Goal: Task Accomplishment & Management: Complete application form

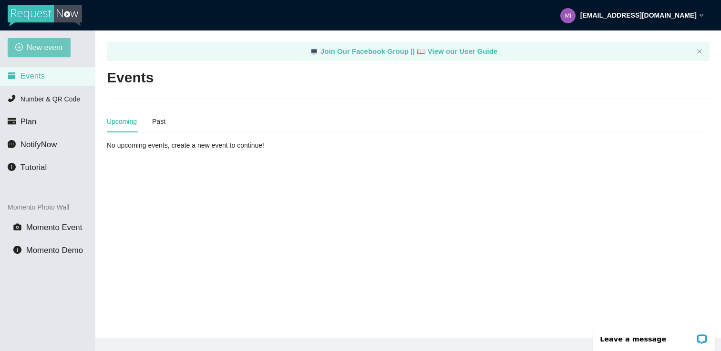
click at [54, 49] on span "New event" at bounding box center [45, 47] width 36 height 12
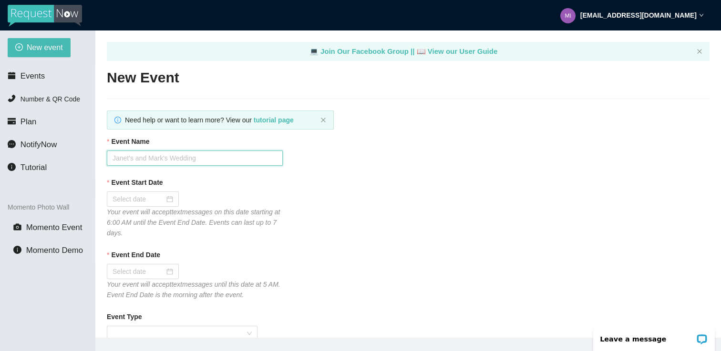
click at [153, 157] on input "Event Name" at bounding box center [195, 158] width 176 height 15
paste input "[PERSON_NAME] & [PERSON_NAME]"
type input "[PERSON_NAME] & [PERSON_NAME]"
click at [163, 198] on div at bounding box center [142, 199] width 61 height 10
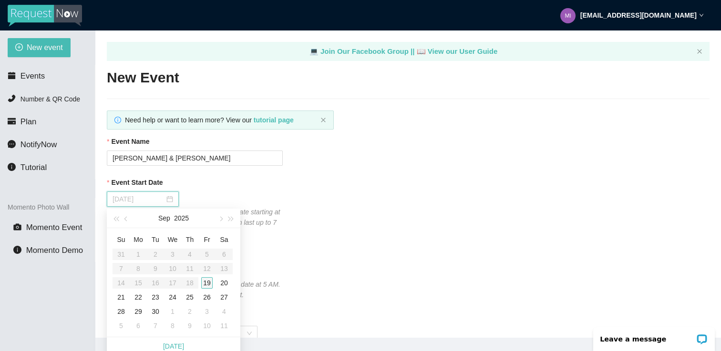
type input "[DATE]"
click at [205, 280] on div "19" at bounding box center [206, 282] width 11 height 11
type input "[DATE]"
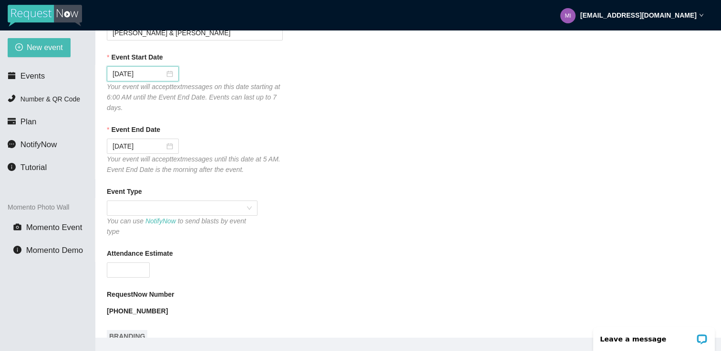
scroll to position [132, 0]
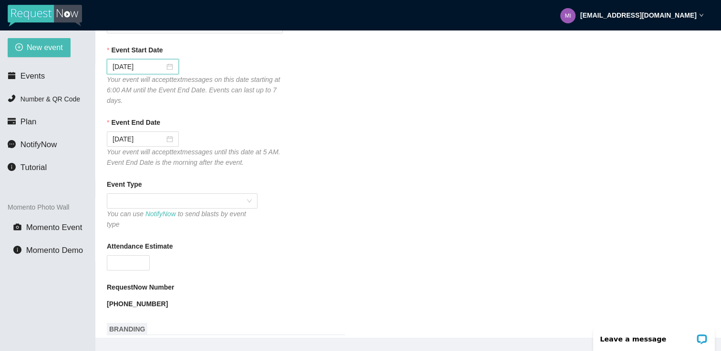
click at [227, 198] on span at bounding box center [181, 201] width 139 height 14
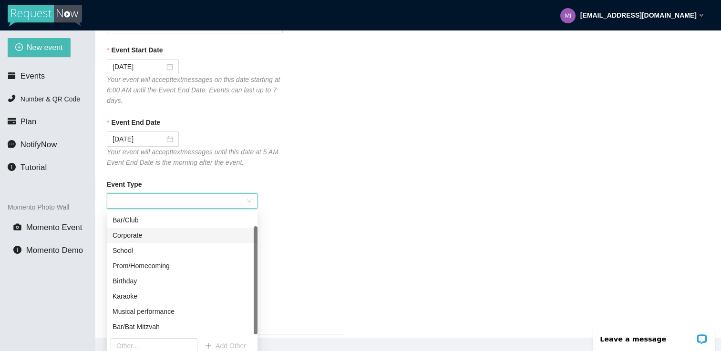
scroll to position [0, 0]
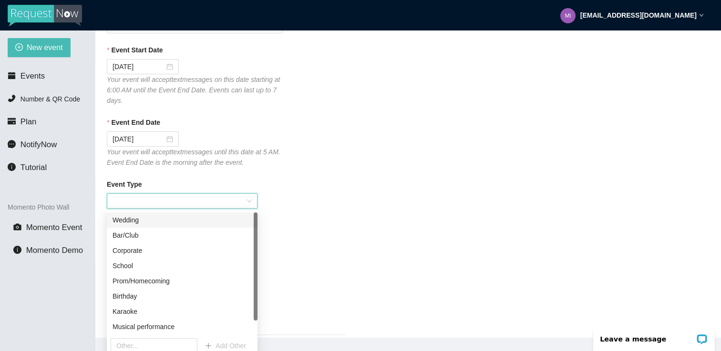
click at [137, 224] on div "Wedding" at bounding box center [181, 220] width 139 height 10
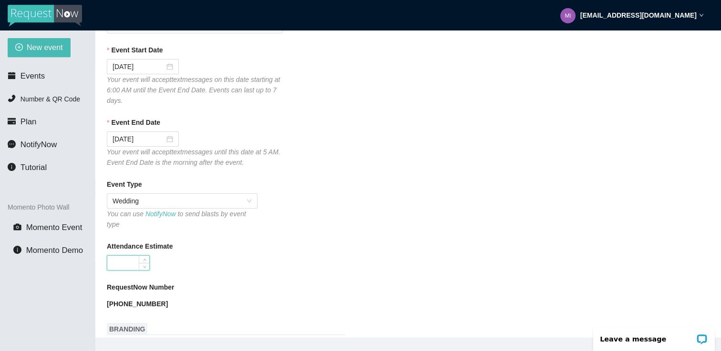
click at [132, 265] on input "Attendance Estimate" at bounding box center [128, 263] width 42 height 14
type input "265"
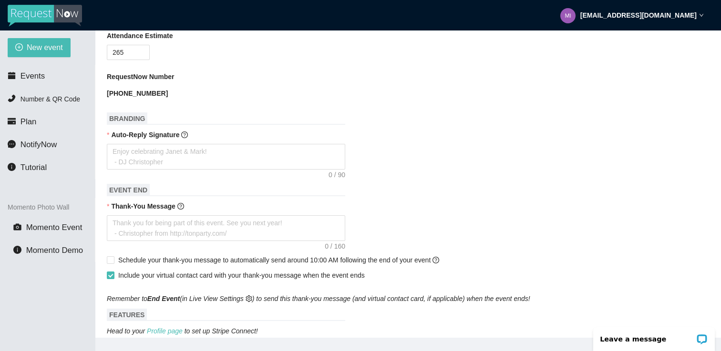
scroll to position [355, 0]
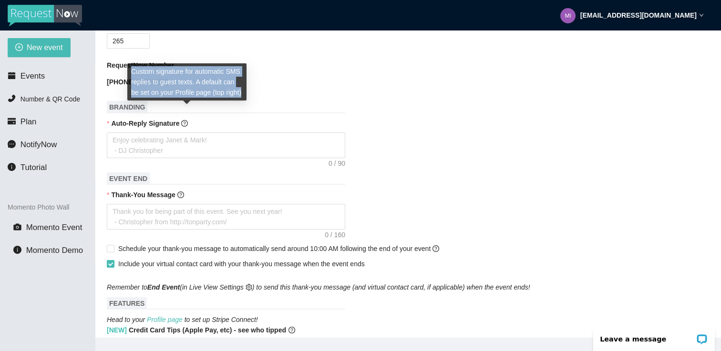
drag, startPoint x: 132, startPoint y: 70, endPoint x: 213, endPoint y: 102, distance: 87.5
click at [213, 101] on div "Custom signature for automatic SMS replies to guest texts. A default can be set…" at bounding box center [186, 81] width 119 height 37
copy span "Custom signature for automatic SMS replies to guest texts. A default can be set…"
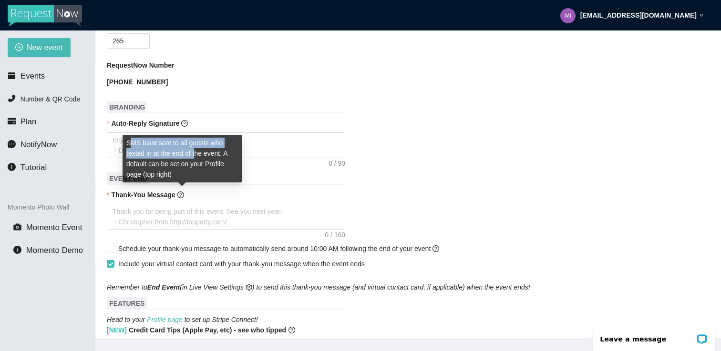
drag, startPoint x: 128, startPoint y: 142, endPoint x: 191, endPoint y: 150, distance: 63.0
click at [193, 152] on span "SMS blast sent to all guests who texted in at the end of the event. A default c…" at bounding box center [176, 158] width 101 height 39
click at [130, 143] on span "SMS blast sent to all guests who texted in at the end of the event. A default c…" at bounding box center [176, 158] width 101 height 39
drag, startPoint x: 128, startPoint y: 143, endPoint x: 225, endPoint y: 155, distance: 98.1
click at [225, 155] on span "SMS blast sent to all guests who texted in at the end of the event. A default c…" at bounding box center [176, 158] width 101 height 39
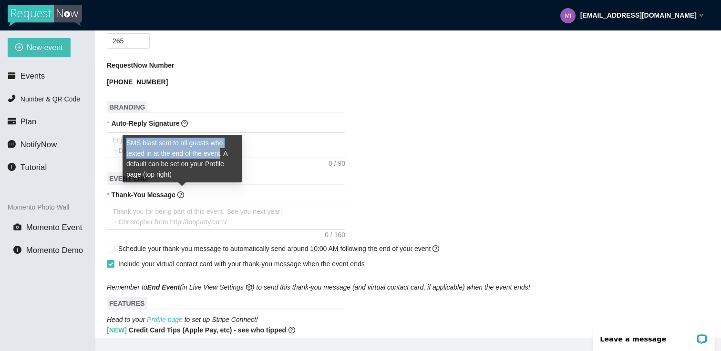
copy span "SMS blast sent to all guests who texted in at the end of the event"
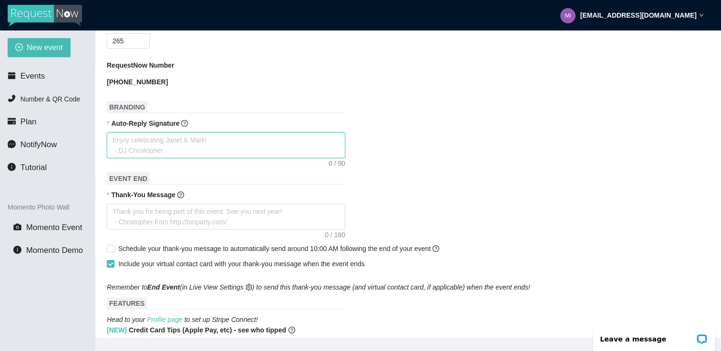
click at [151, 141] on textarea "Auto-Reply Signature" at bounding box center [226, 145] width 238 height 26
paste textarea "✨ MicDrop Entertainment | Celebrating [PERSON_NAME] & [PERSON_NAME] 💍 #Riesselm…"
type textarea "✨ MicDrop Entertainment | Celebrating [PERSON_NAME] & [PERSON_NAME] 💍 #Riesselm…"
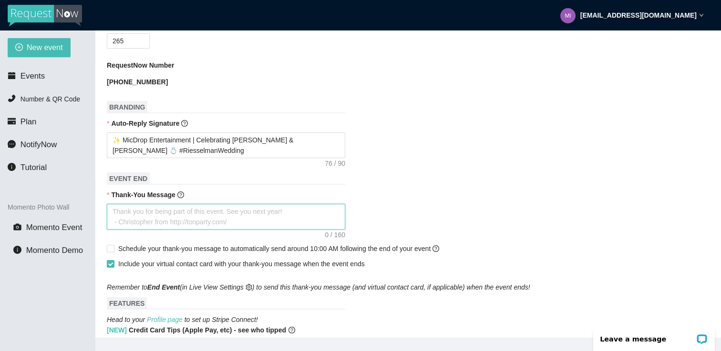
click at [171, 205] on textarea "Thank-You Message" at bounding box center [226, 217] width 238 height 26
paste textarea "Thank you for celebrating [PERSON_NAME] & [PERSON_NAME] with us! 🎉 Wishing the …"
type textarea "Thank you for celebrating [PERSON_NAME] & [PERSON_NAME] with us! 🎉 Wishing the …"
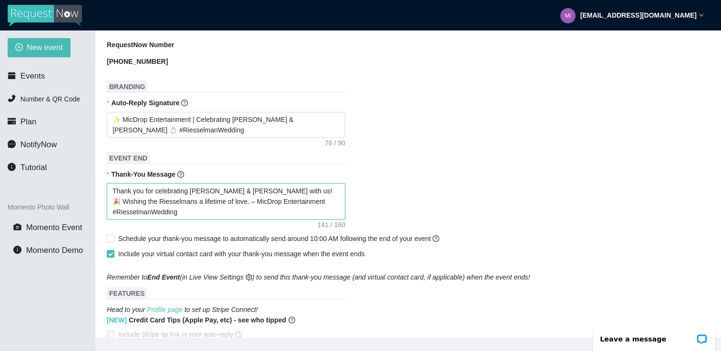
scroll to position [388, 0]
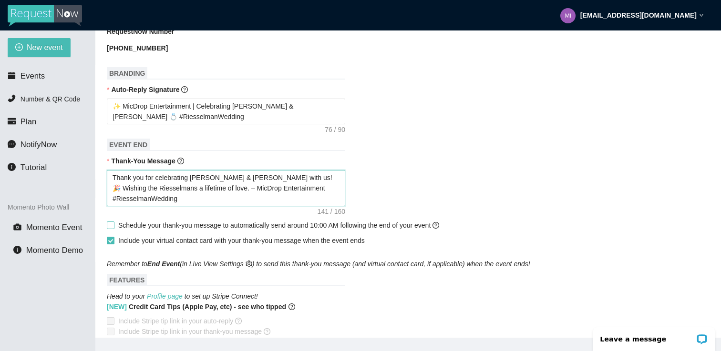
type textarea "Thank you for celebrating [PERSON_NAME] & [PERSON_NAME] with us! 🎉 Wishing the …"
click at [112, 224] on input "Schedule your thank-you message to automatically send around 10:00 AM following…" at bounding box center [110, 225] width 7 height 7
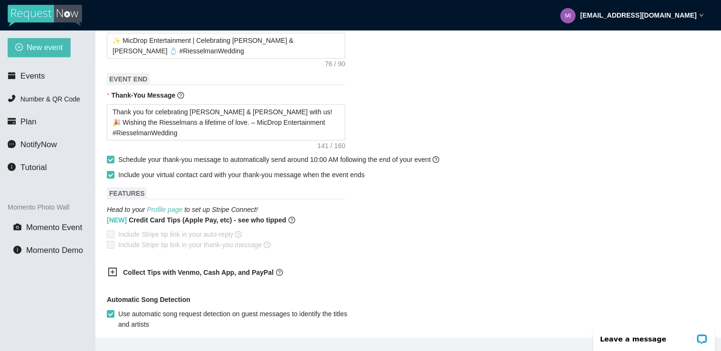
scroll to position [466, 0]
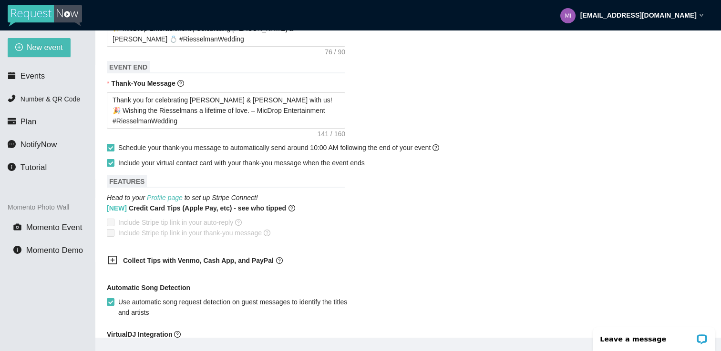
click at [113, 149] on input "Schedule your thank-you message to automatically send around 10:00 AM following…" at bounding box center [110, 147] width 7 height 7
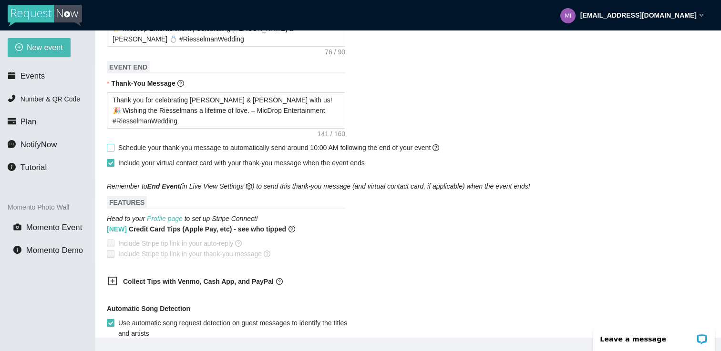
click at [112, 150] on input "Schedule your thank-you message to automatically send around 10:00 AM following…" at bounding box center [110, 147] width 7 height 7
checkbox input "true"
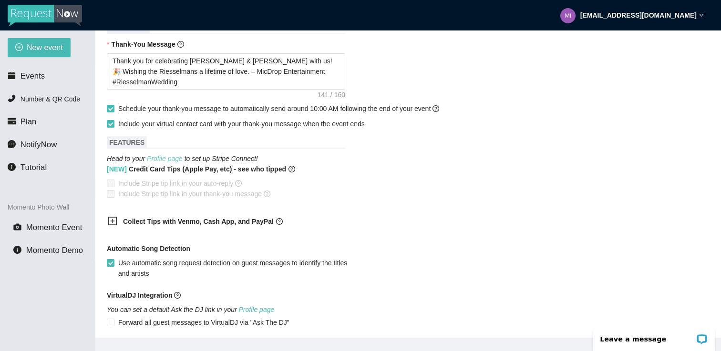
scroll to position [511, 0]
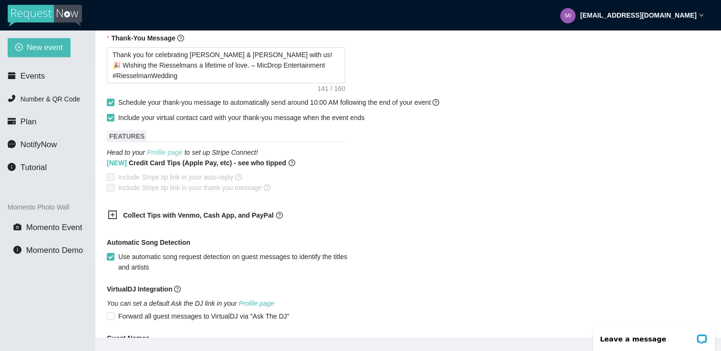
click at [175, 152] on link "Profile page" at bounding box center [165, 153] width 36 height 8
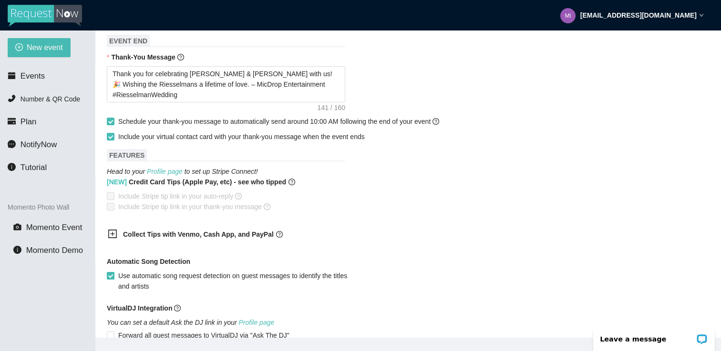
scroll to position [492, 0]
click at [112, 234] on icon "plus-square" at bounding box center [113, 235] width 4 height 4
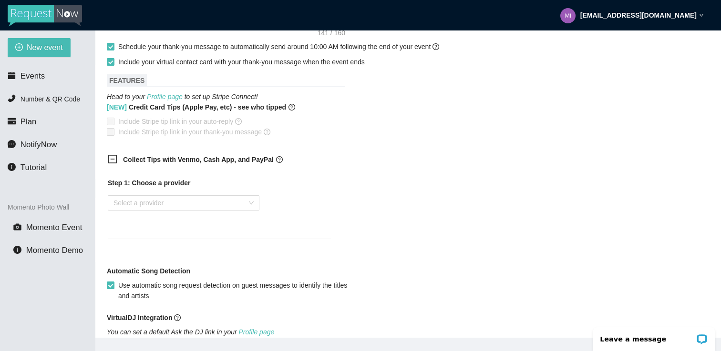
scroll to position [570, 0]
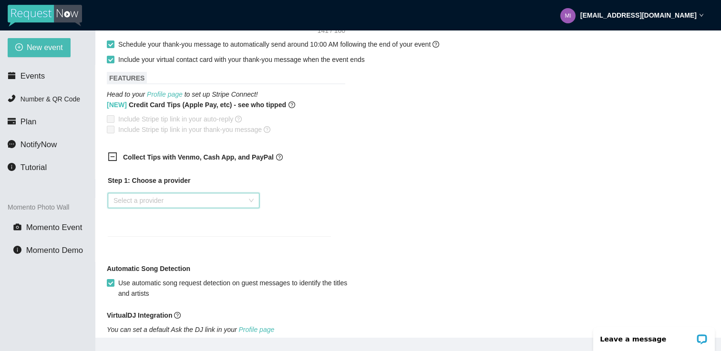
click at [246, 197] on input "search" at bounding box center [179, 200] width 133 height 14
click at [282, 223] on div "Step 1: Choose a provider Select a provider" at bounding box center [219, 200] width 223 height 50
click at [258, 201] on div "Select a provider" at bounding box center [184, 200] width 152 height 15
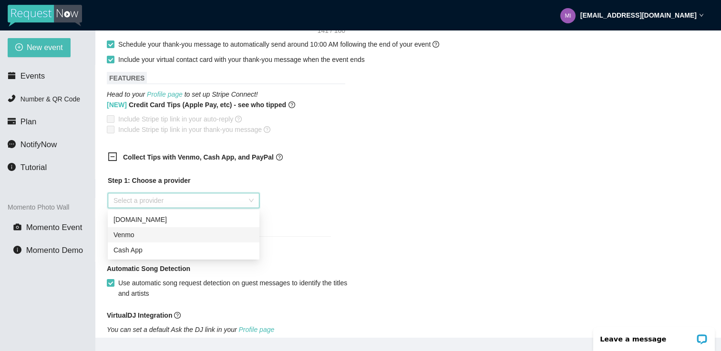
click at [217, 233] on div "Venmo" at bounding box center [183, 235] width 140 height 10
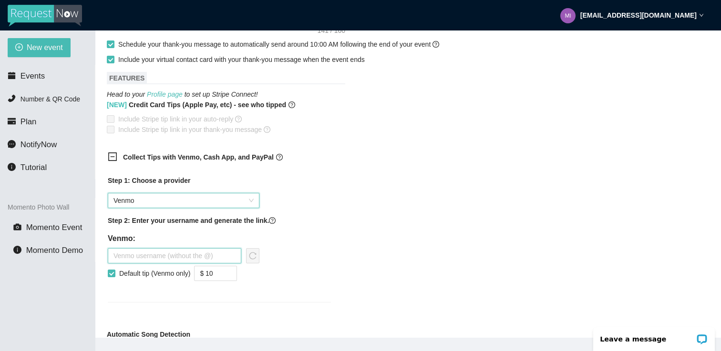
click at [154, 257] on input "text" at bounding box center [174, 255] width 133 height 15
type input "russellmania21"
click at [226, 272] on input "$ 10" at bounding box center [215, 273] width 42 height 14
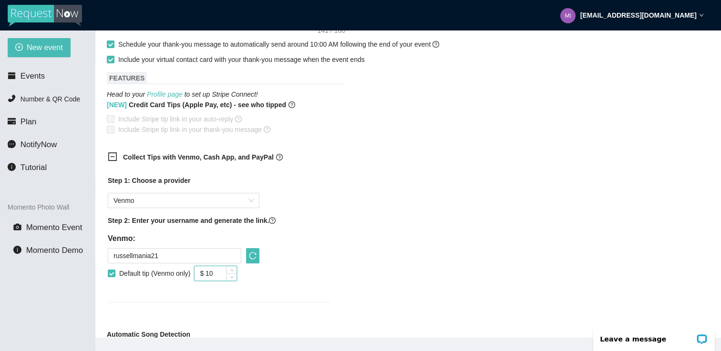
click at [240, 278] on div "Default tip (Venmo only) $ 10" at bounding box center [184, 273] width 152 height 15
click at [234, 278] on span "down" at bounding box center [232, 277] width 6 height 6
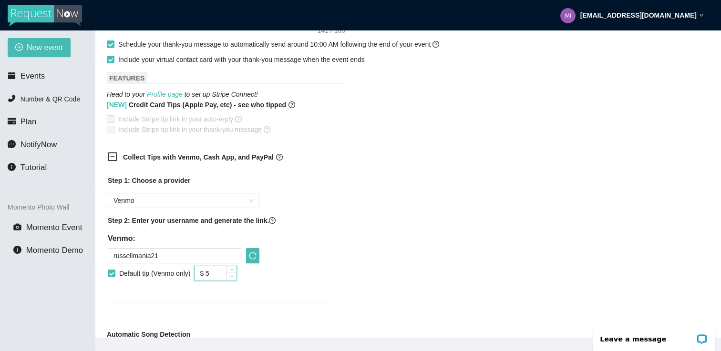
click at [234, 278] on span "down" at bounding box center [232, 277] width 6 height 6
type input "$ 3"
click at [234, 278] on span "down" at bounding box center [232, 277] width 6 height 6
click at [255, 255] on icon "reload" at bounding box center [253, 256] width 8 height 8
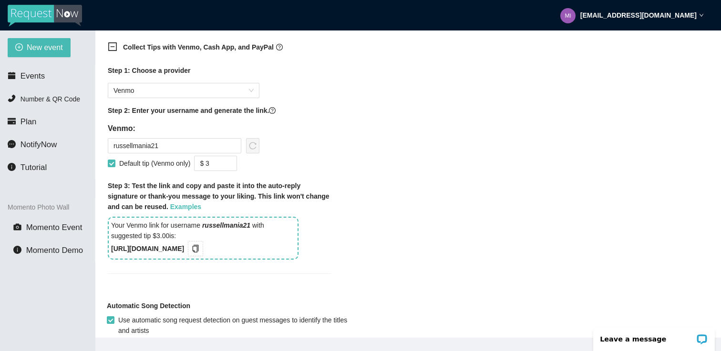
scroll to position [684, 0]
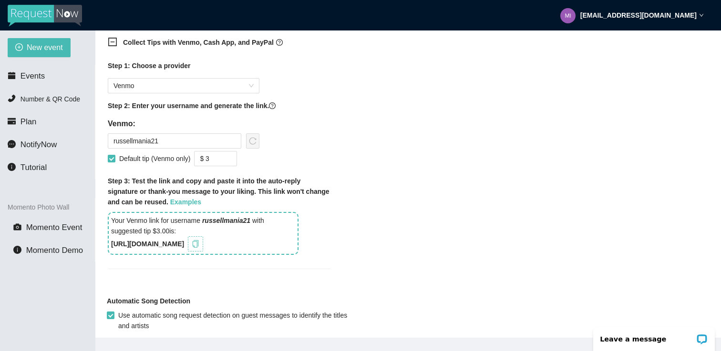
click at [199, 244] on icon "copy" at bounding box center [196, 244] width 8 height 8
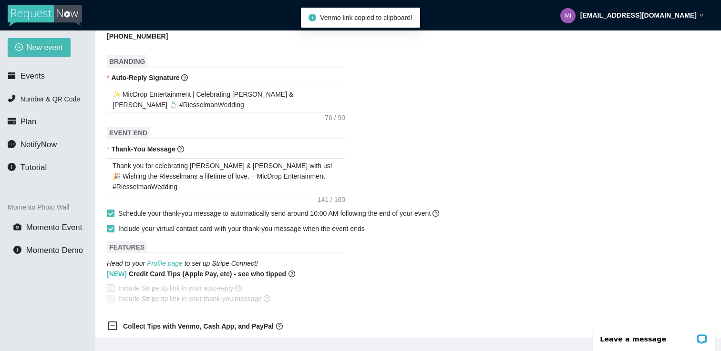
scroll to position [385, 0]
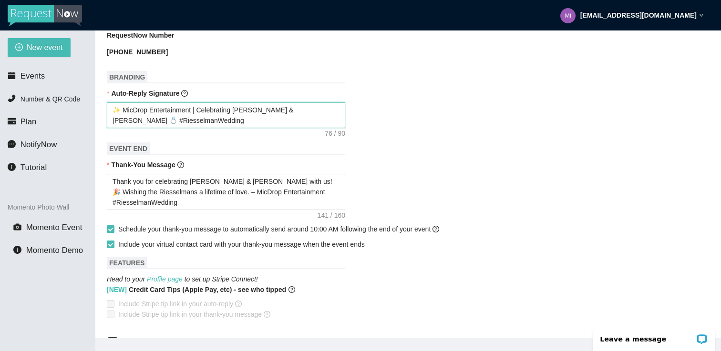
click at [193, 121] on textarea "✨ MicDrop Entertainment | Celebrating [PERSON_NAME] & [PERSON_NAME] 💍 #Riesselm…" at bounding box center [226, 115] width 238 height 26
type textarea "✨ MicDrop Entertainment | Celebrating [PERSON_NAME] & [PERSON_NAME] 💍 #Riesselm…"
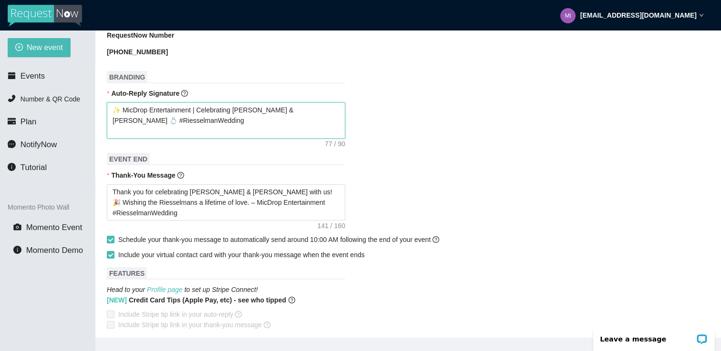
paste textarea "[URL]"
type textarea "✨ MicDrop Entertainment | Celebrating [PERSON_NAME] & [PERSON_NAME] 💍 #Riesselm…"
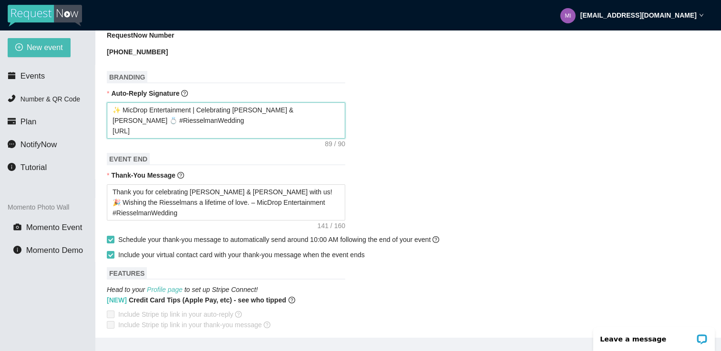
type textarea "✨ MicDrop Entertainment | Celebrating [PERSON_NAME] & [PERSON_NAME] 💍 #Riesselm…"
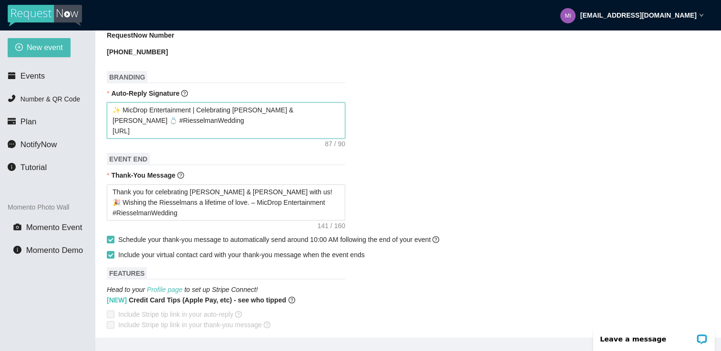
type textarea "✨ MicDrop Entertainment | Celebrating [PERSON_NAME] & [PERSON_NAME] 💍 #Riesselm…"
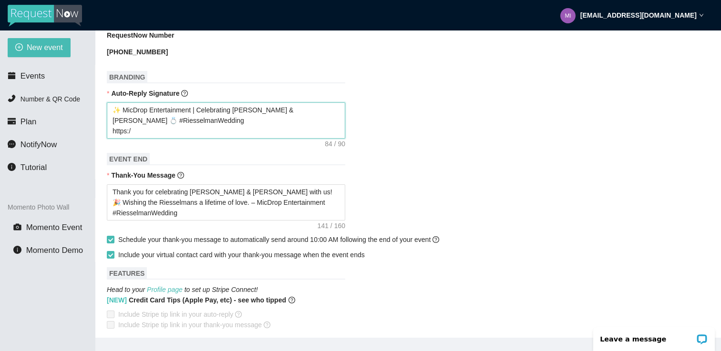
type textarea "✨ MicDrop Entertainment | Celebrating [PERSON_NAME] & [PERSON_NAME] 💍 #Riesselm…"
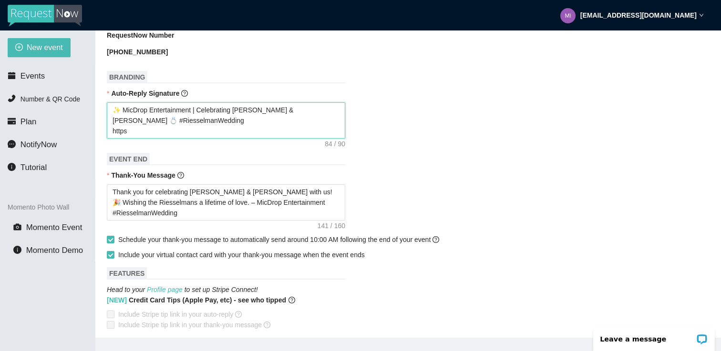
type textarea "✨ MicDrop Entertainment | Celebrating [PERSON_NAME] & [PERSON_NAME] 💍 #Riesselm…"
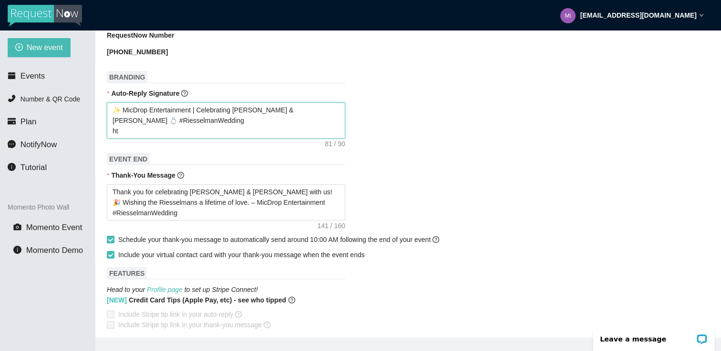
type textarea "✨ MicDrop Entertainment | Celebrating [PERSON_NAME] & [PERSON_NAME] 💍 #Riesselm…"
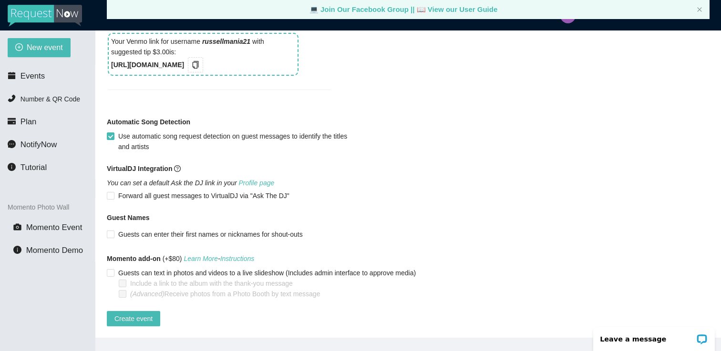
scroll to position [31, 0]
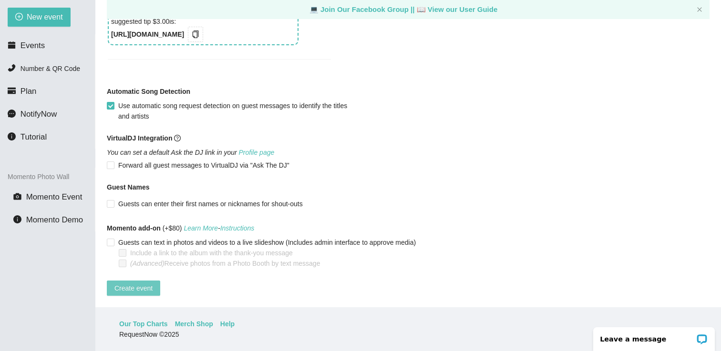
click at [131, 283] on span "Create event" at bounding box center [133, 288] width 38 height 10
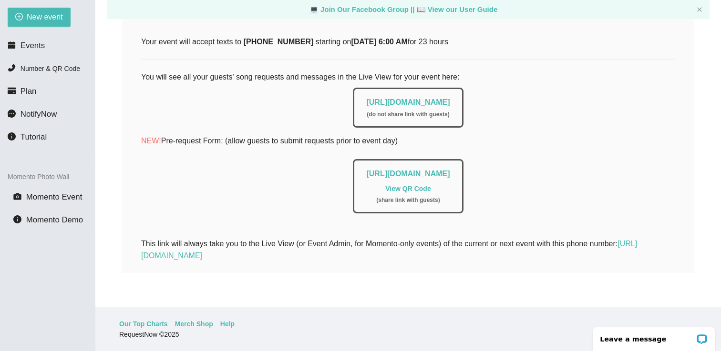
scroll to position [183, 0]
click at [45, 71] on span "Number & QR Code" at bounding box center [50, 69] width 60 height 8
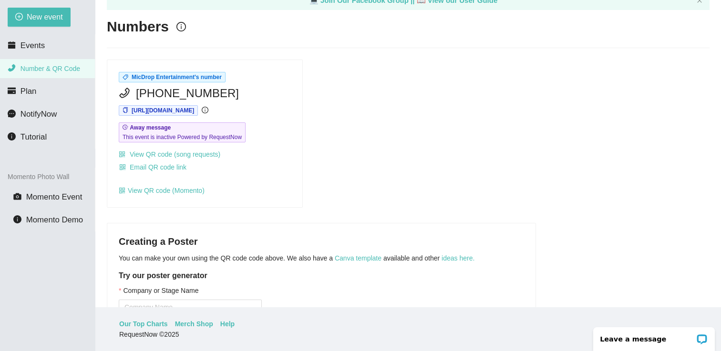
scroll to position [21, 0]
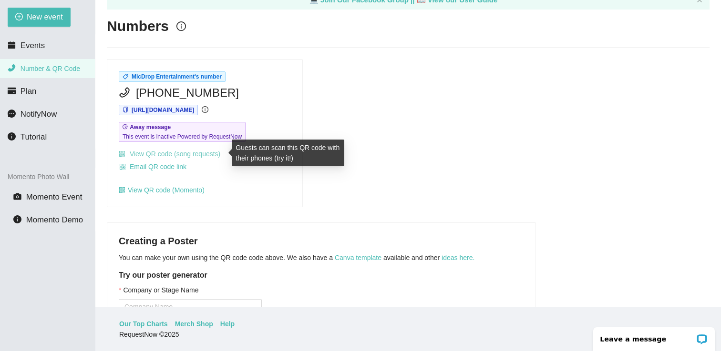
click at [200, 155] on link "View QR code (song requests)" at bounding box center [170, 154] width 102 height 8
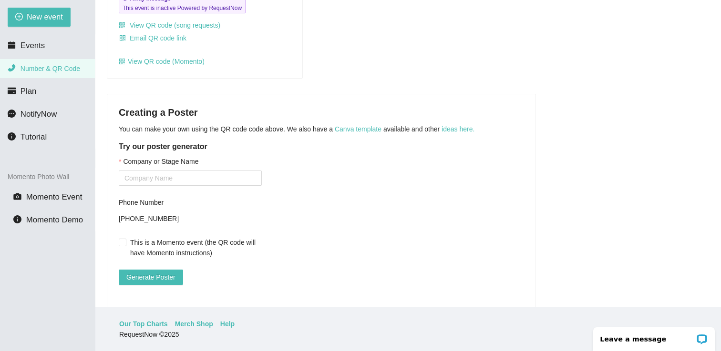
scroll to position [177, 0]
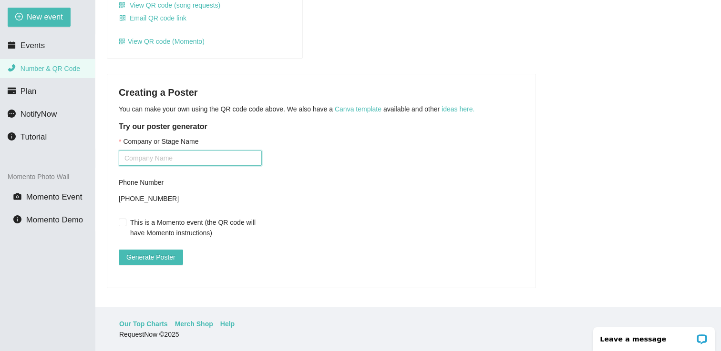
click at [171, 153] on input "Company or Stage Name" at bounding box center [190, 158] width 143 height 15
type input "MicDrop Entertainment"
click at [157, 252] on span "Generate Poster" at bounding box center [150, 257] width 49 height 10
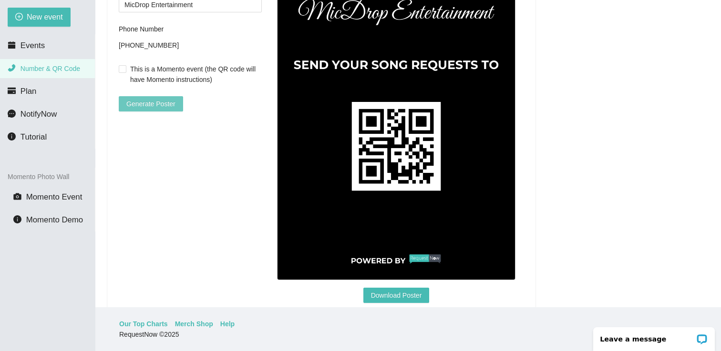
scroll to position [326, 0]
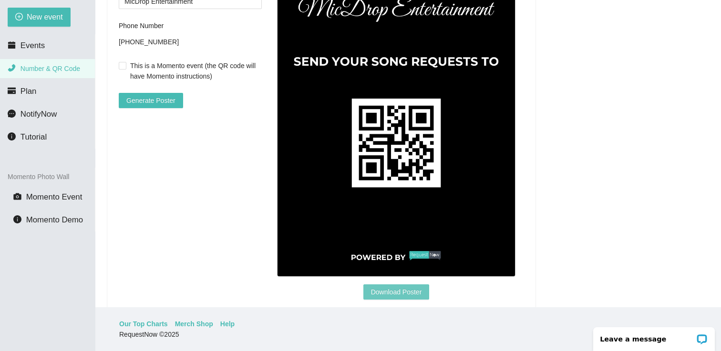
click at [388, 291] on span "Download Poster" at bounding box center [396, 292] width 51 height 10
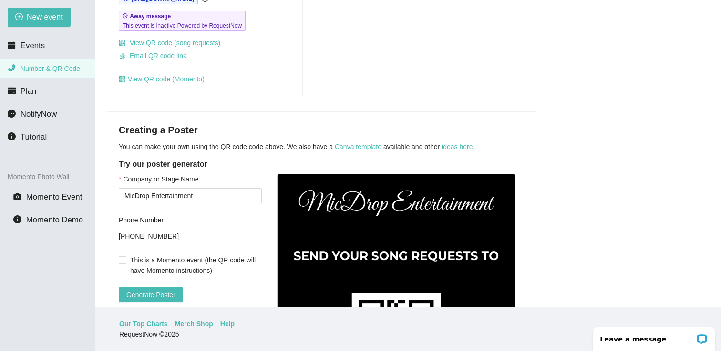
scroll to position [124, 0]
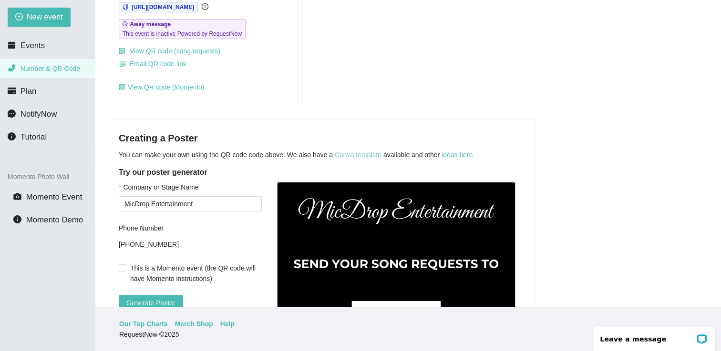
click at [362, 155] on link "Canva template" at bounding box center [358, 155] width 47 height 8
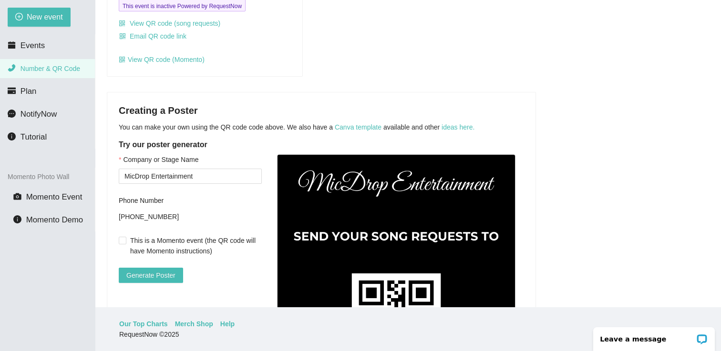
scroll to position [67, 0]
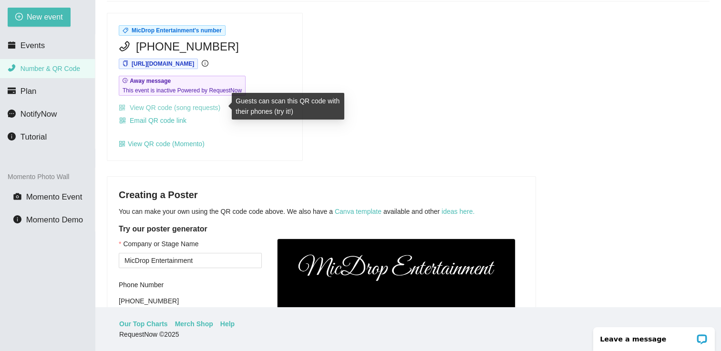
click at [162, 105] on link "View QR code (song requests)" at bounding box center [170, 108] width 102 height 8
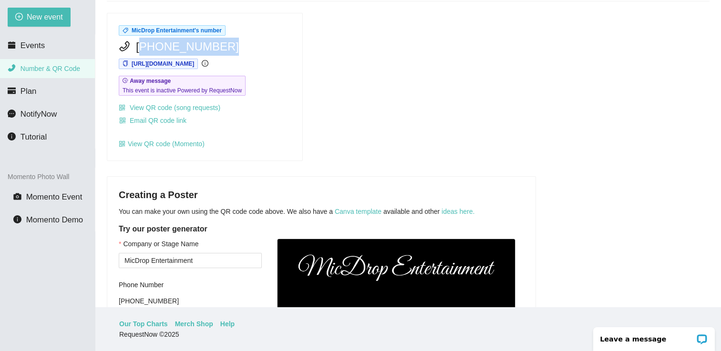
drag, startPoint x: 138, startPoint y: 45, endPoint x: 219, endPoint y: 46, distance: 81.0
click at [219, 46] on span "[PHONE_NUMBER]" at bounding box center [187, 47] width 103 height 18
drag, startPoint x: 220, startPoint y: 46, endPoint x: 137, endPoint y: 46, distance: 82.9
click at [137, 46] on span "[PHONE_NUMBER]" at bounding box center [187, 47] width 103 height 18
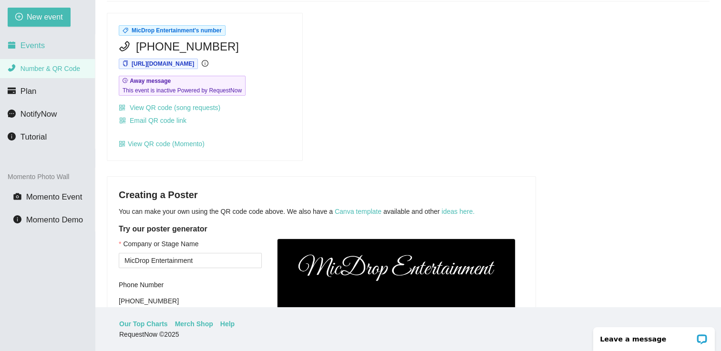
click at [25, 50] on li "Events" at bounding box center [47, 45] width 95 height 19
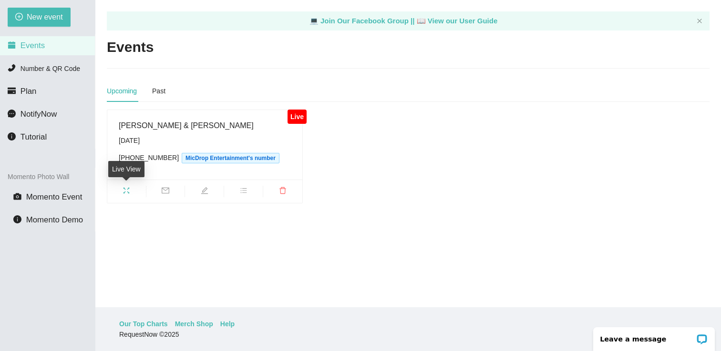
click at [117, 192] on span "fullscreen" at bounding box center [126, 192] width 39 height 10
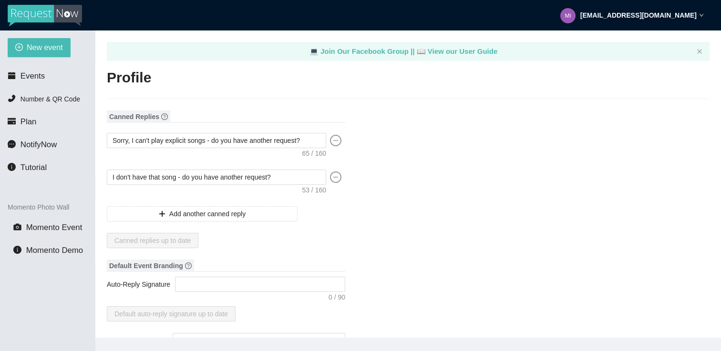
type input "Russell"
type input "Davis"
type input "MicDrop Entertainment"
type input "DJ"
type input "(712) 253-3765"
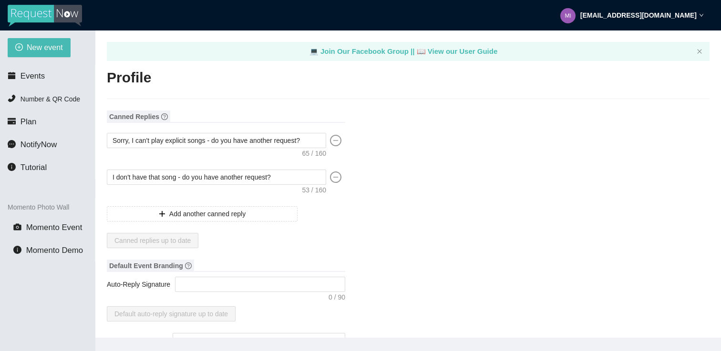
type input "[EMAIL_ADDRESS][DOMAIN_NAME]"
type input "https://www.facebook.com/MicDropEntertainment515"
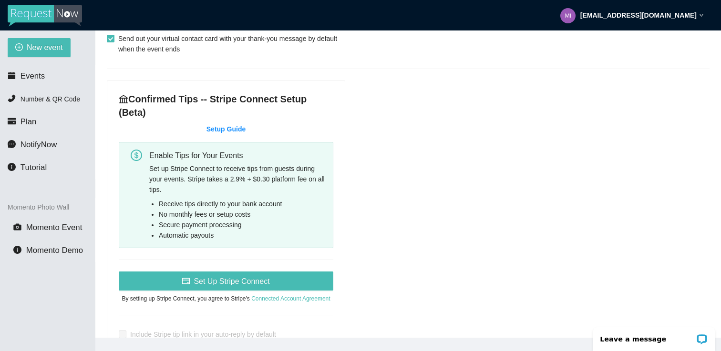
scroll to position [360, 0]
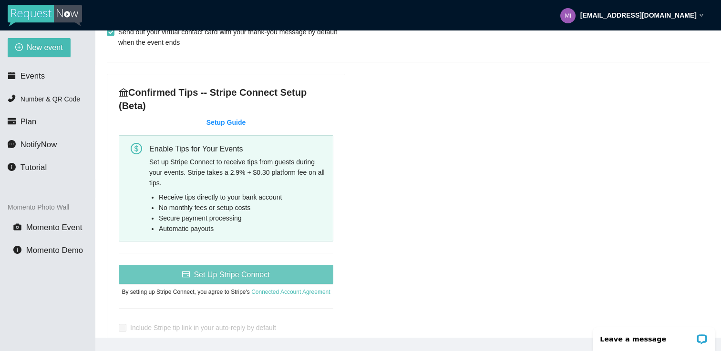
click at [237, 275] on span "Set Up Stripe Connect" at bounding box center [231, 275] width 76 height 12
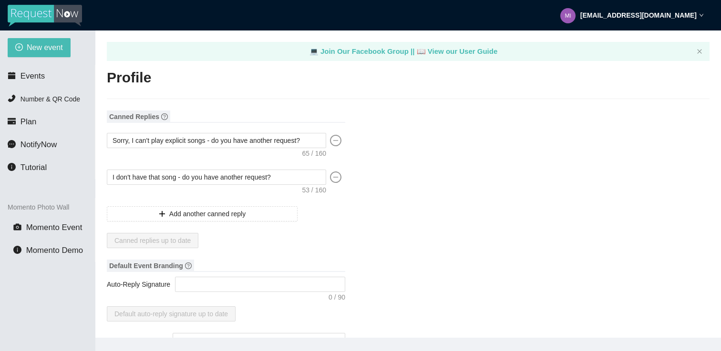
type input "Russell"
type input "Davis"
type input "MicDrop Entertainment"
type input "DJ"
type input "(712) 253-3765"
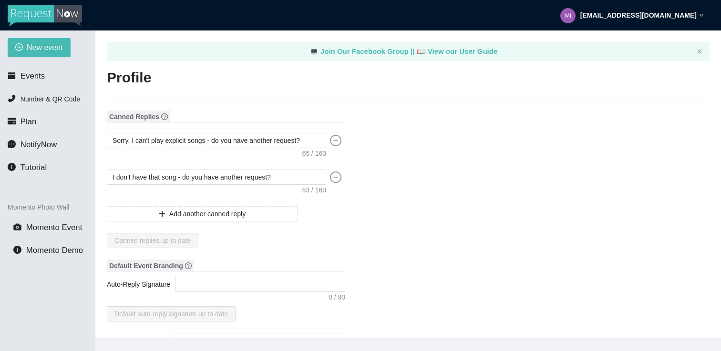
type input "[EMAIL_ADDRESS][DOMAIN_NAME]"
type input "https://www.facebook.com/MicDropEntertainment515"
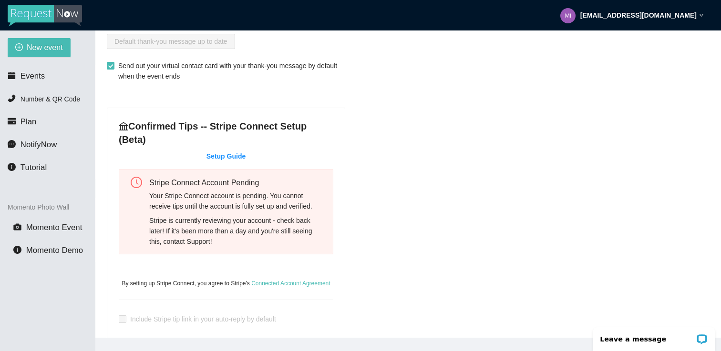
scroll to position [455, 0]
